Goal: Task Accomplishment & Management: Manage account settings

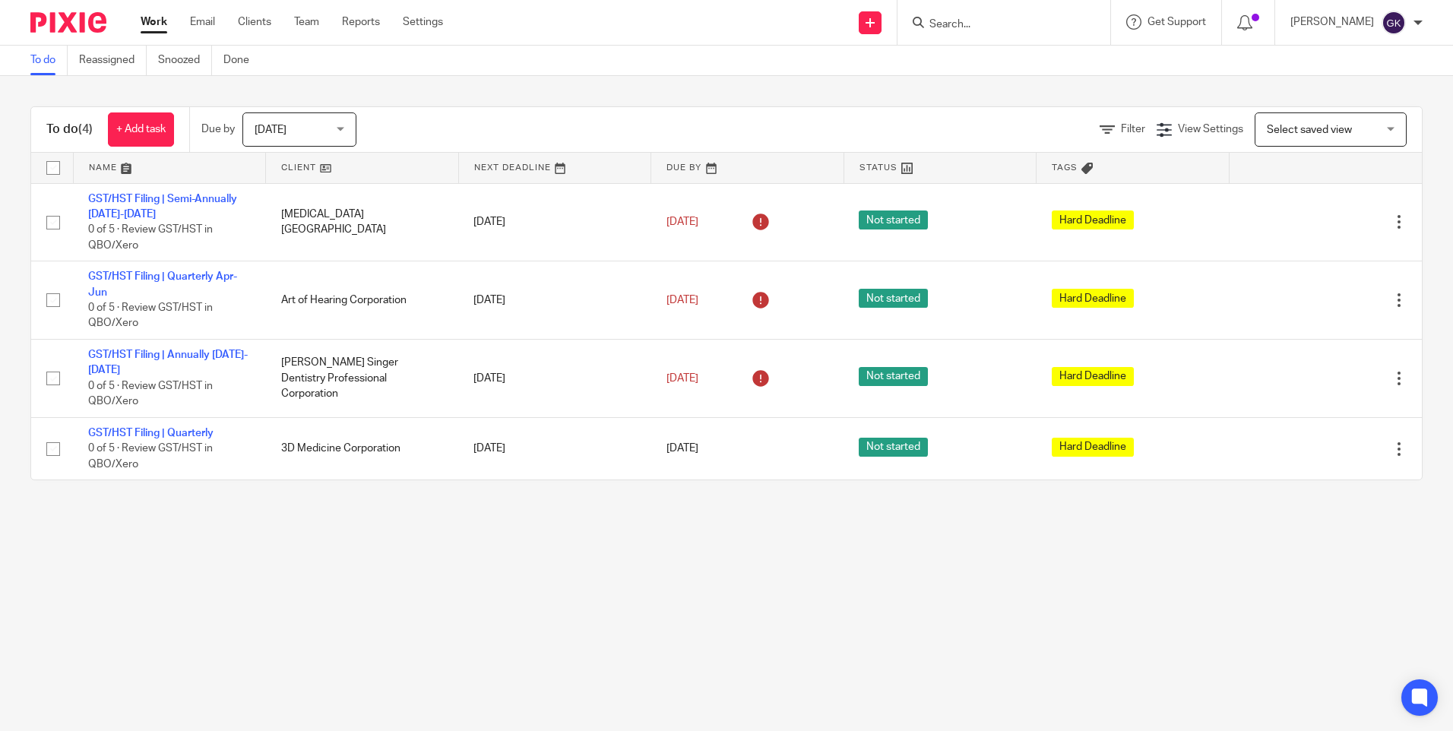
click at [1001, 18] on input "Search" at bounding box center [996, 25] width 137 height 14
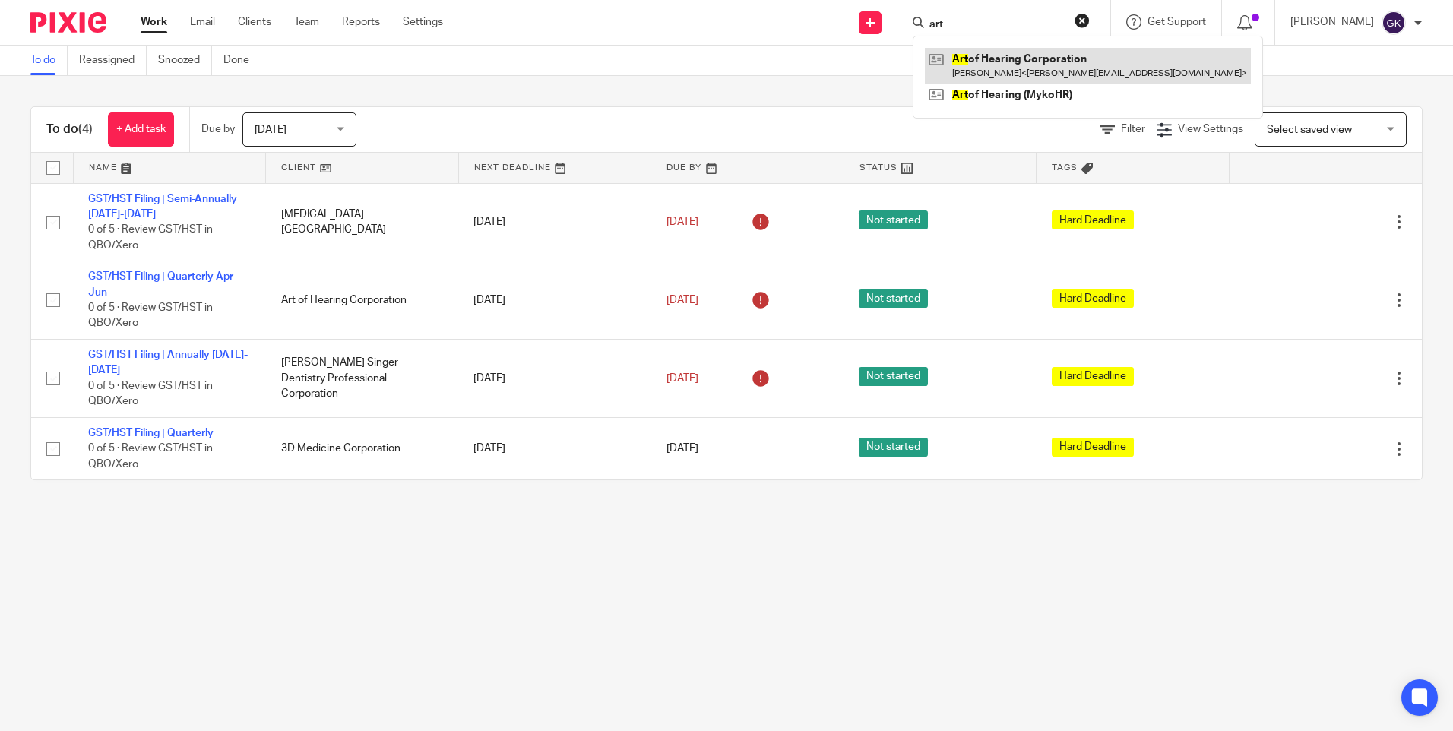
type input "art"
click at [1114, 66] on link at bounding box center [1088, 65] width 326 height 35
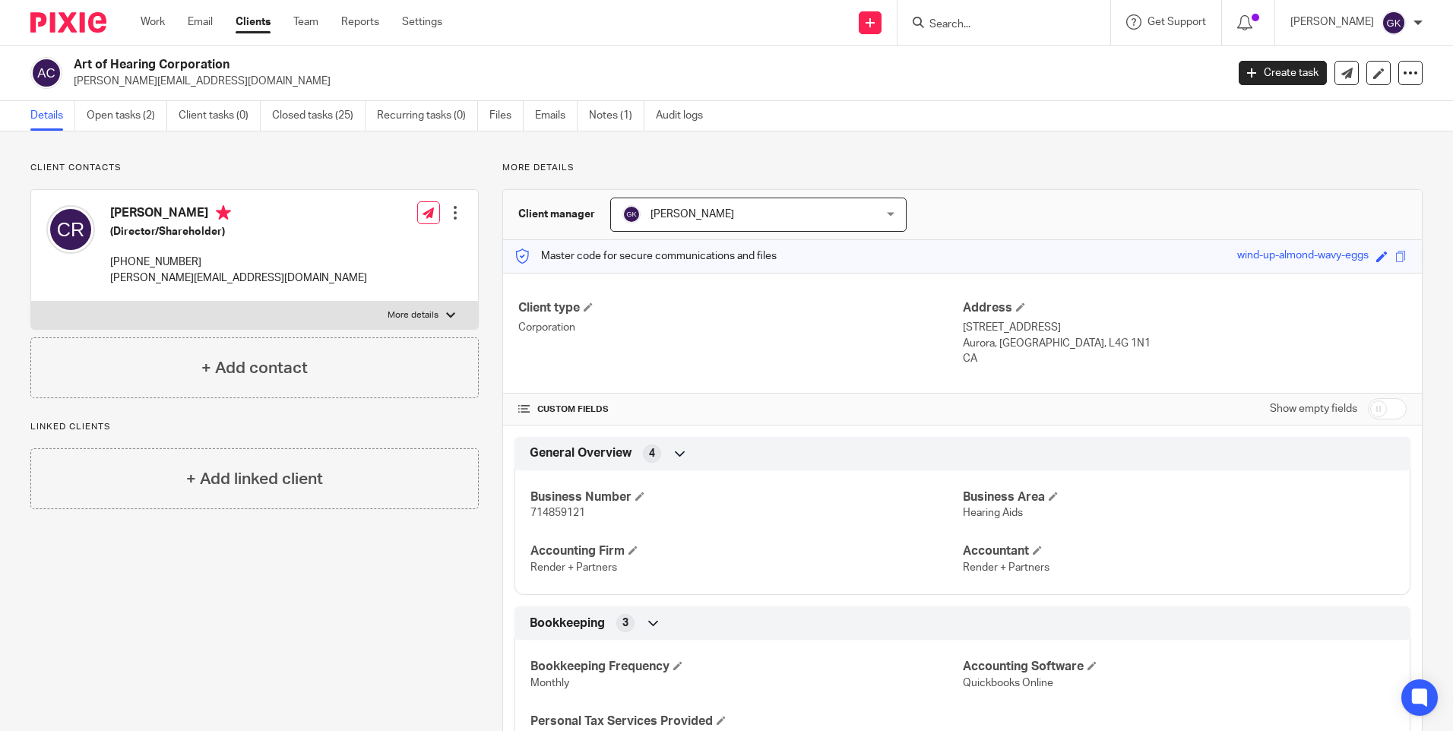
click at [571, 512] on span "714859121" at bounding box center [557, 513] width 55 height 11
click at [558, 514] on span "714859121" at bounding box center [557, 513] width 55 height 11
click at [779, 564] on p "Render + Partners" at bounding box center [746, 567] width 432 height 15
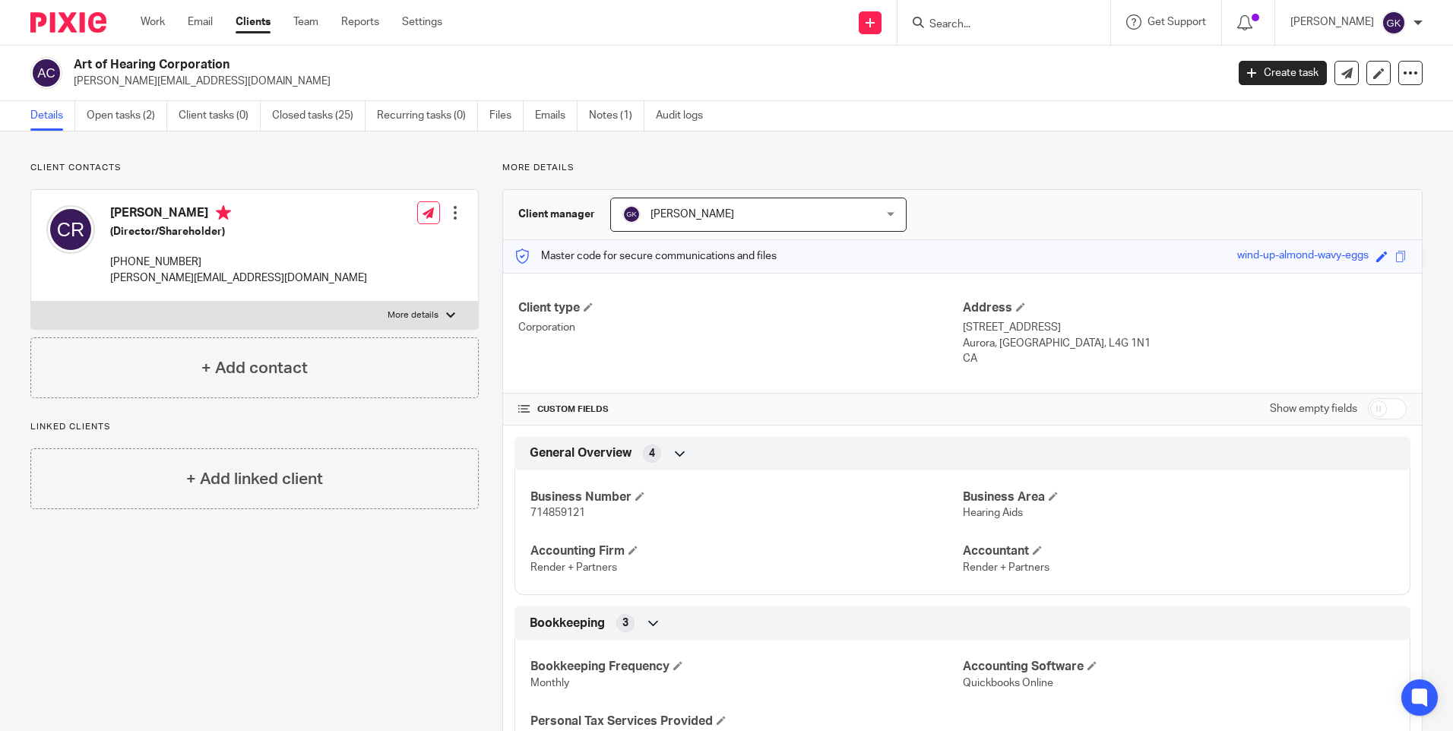
click at [1048, 24] on input "Search" at bounding box center [996, 25] width 137 height 14
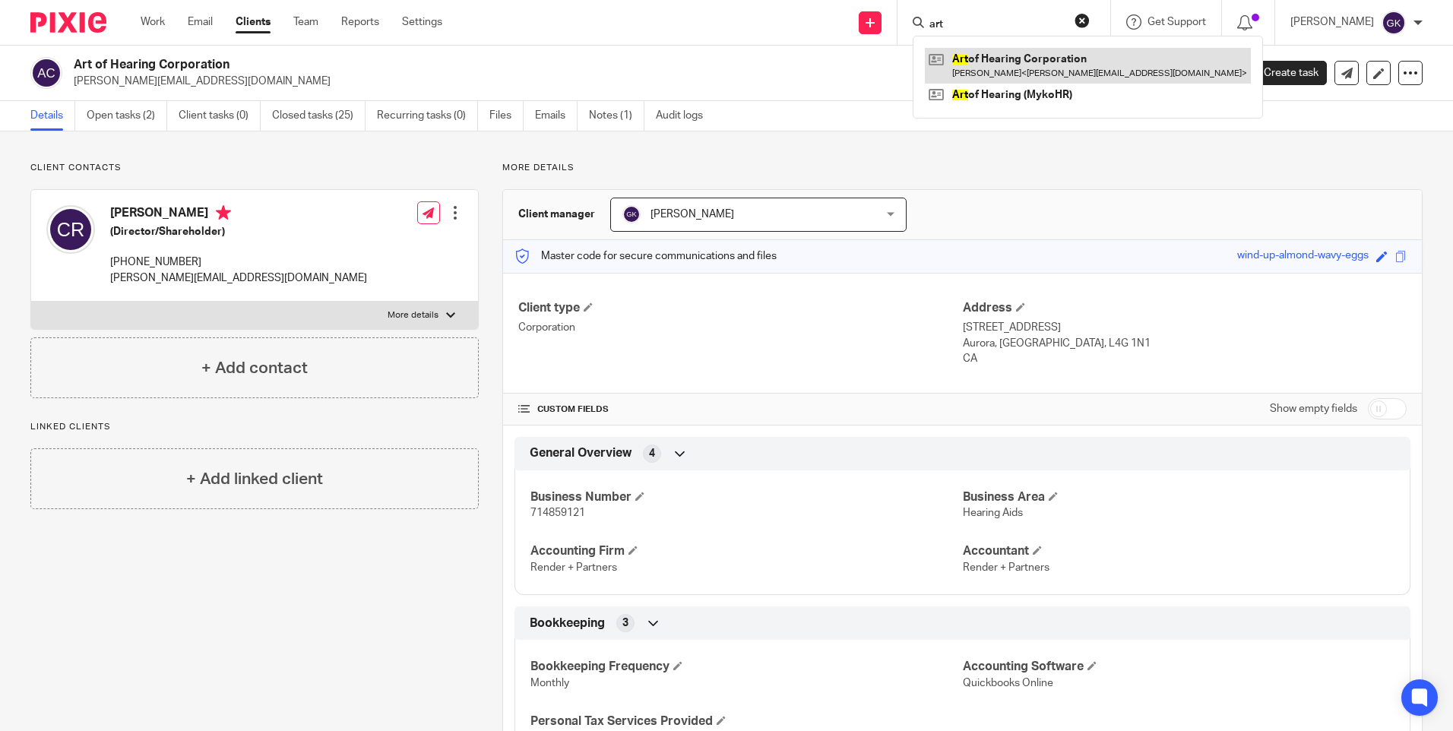
type input "art"
click at [1068, 52] on link at bounding box center [1088, 65] width 326 height 35
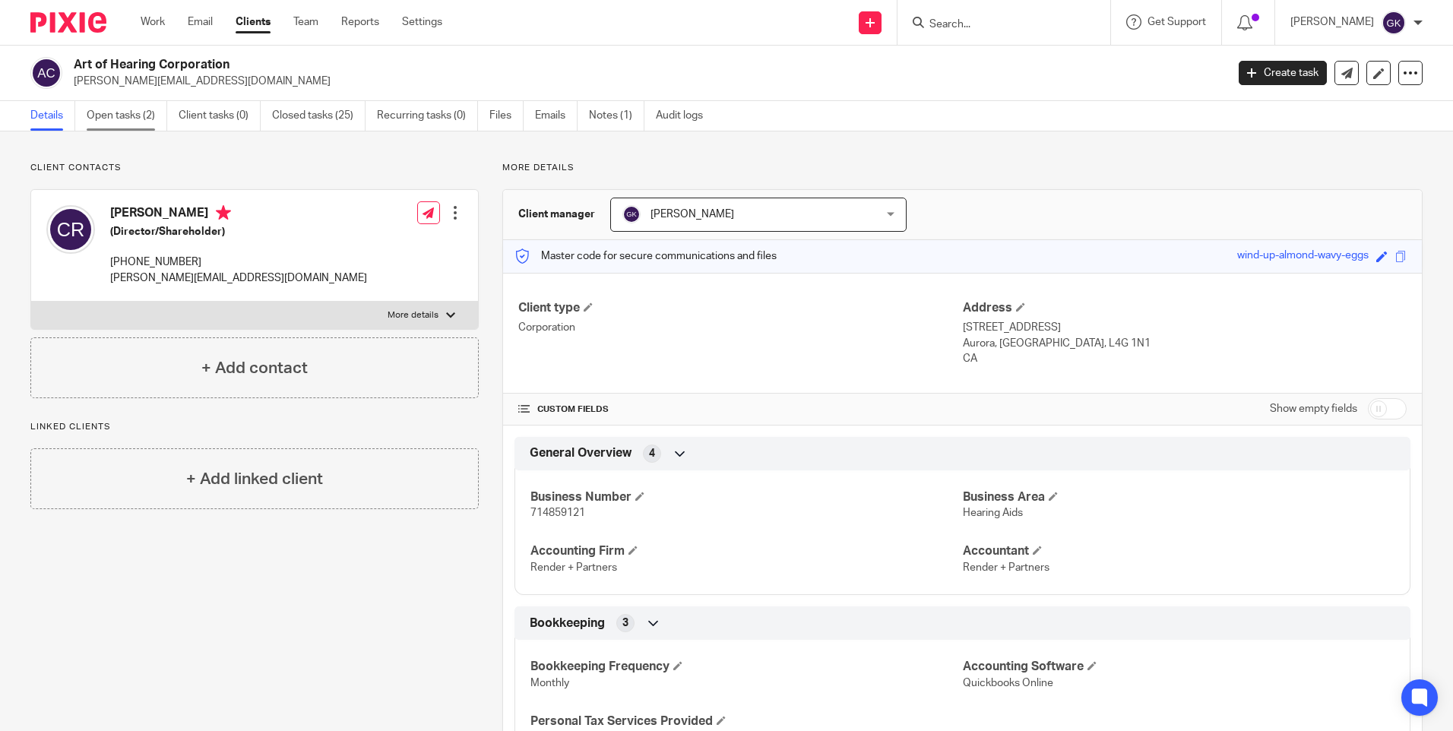
click at [126, 109] on link "Open tasks (2)" at bounding box center [127, 116] width 81 height 30
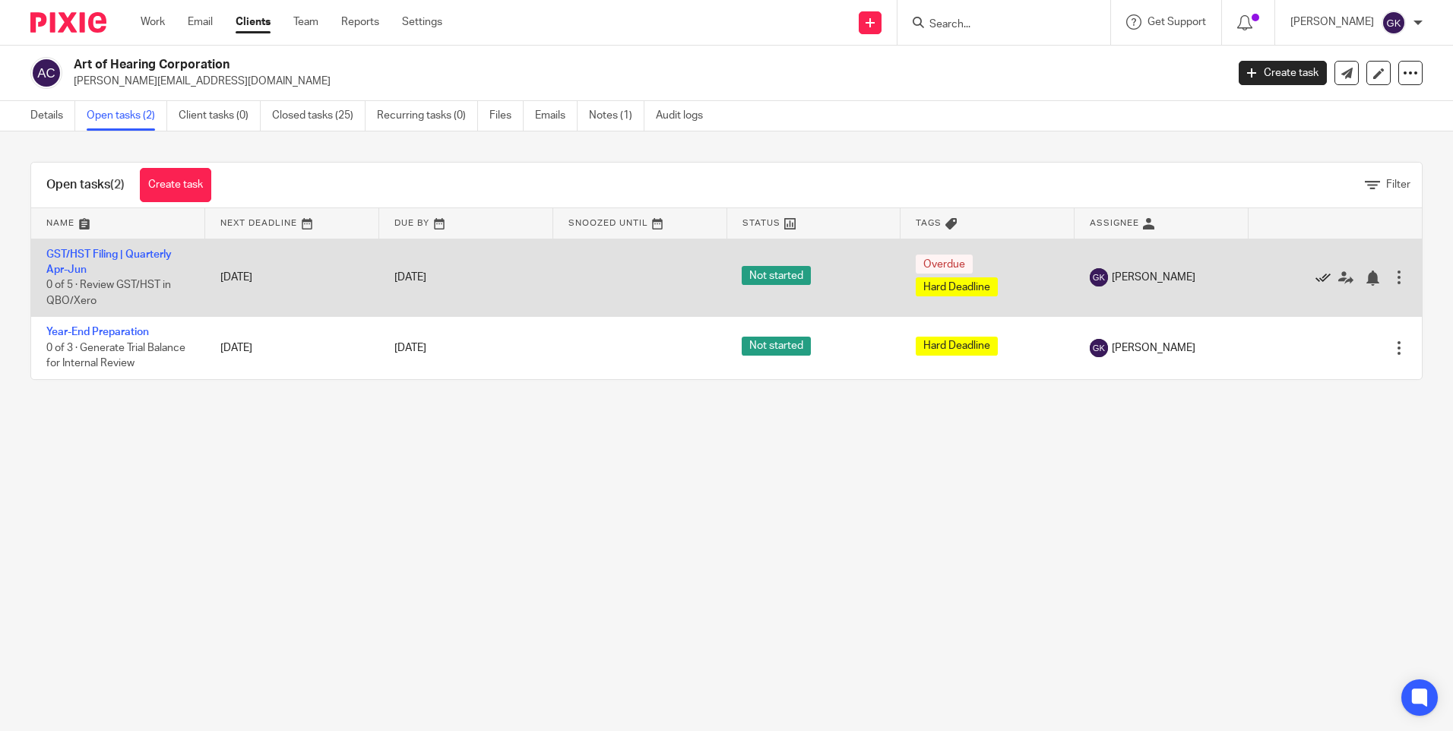
click at [1315, 280] on icon at bounding box center [1322, 278] width 15 height 15
